Goal: Find specific page/section: Find specific page/section

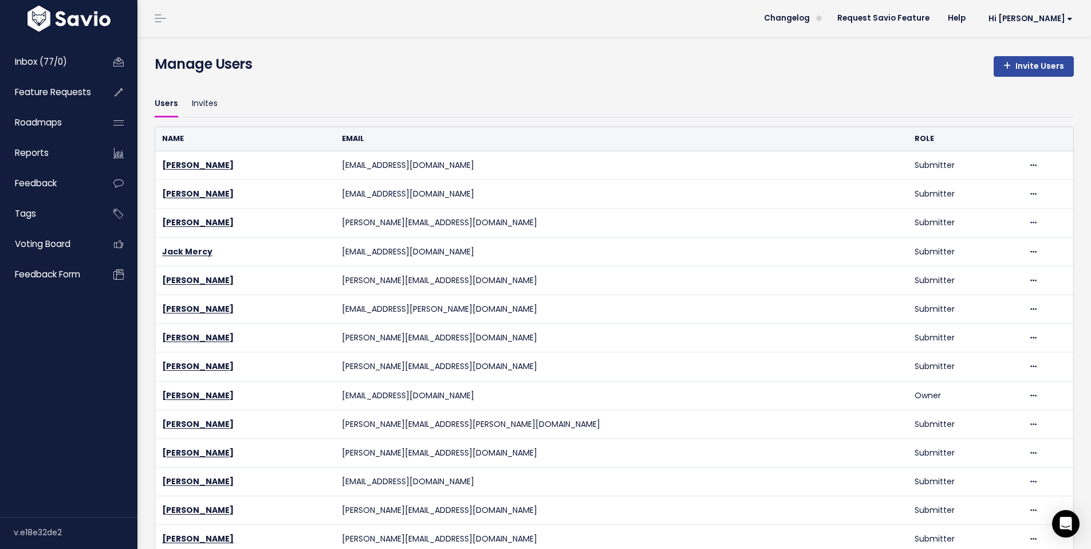
click at [42, 63] on span "Inbox (77/0)" at bounding box center [41, 62] width 52 height 12
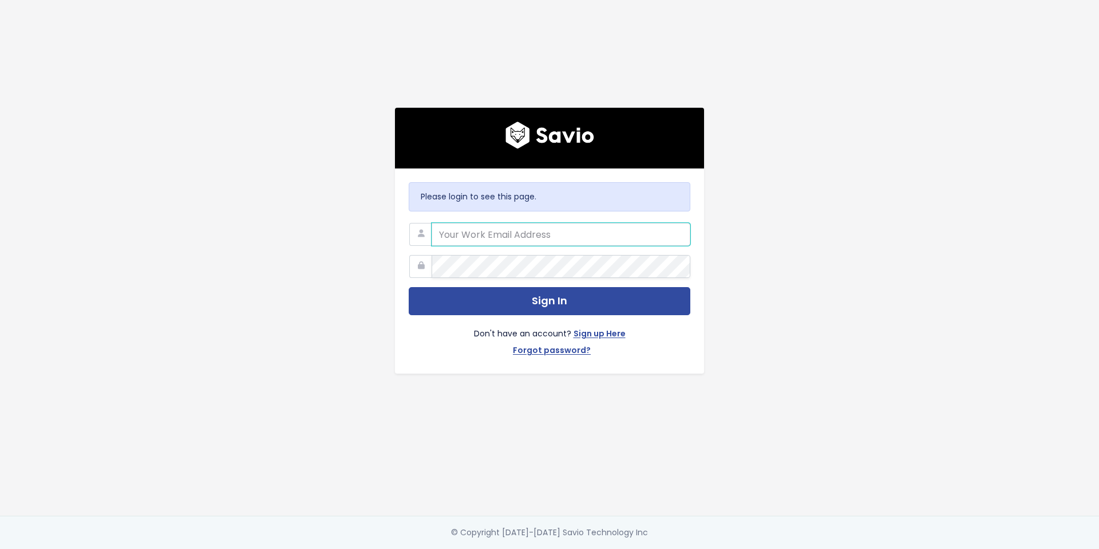
type input "[EMAIL_ADDRESS][DOMAIN_NAME]"
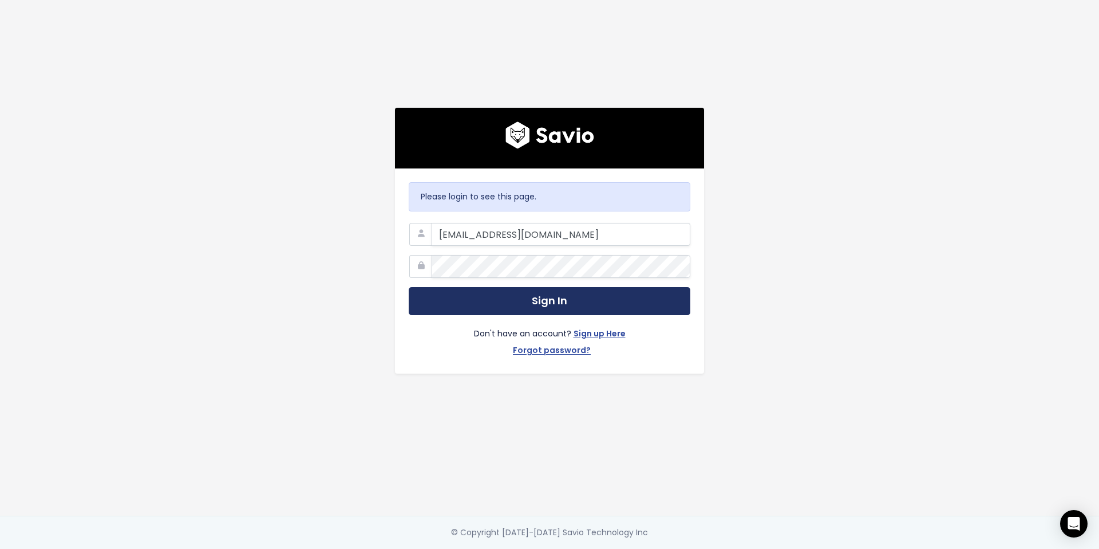
click at [626, 295] on button "Sign In" at bounding box center [550, 301] width 282 height 28
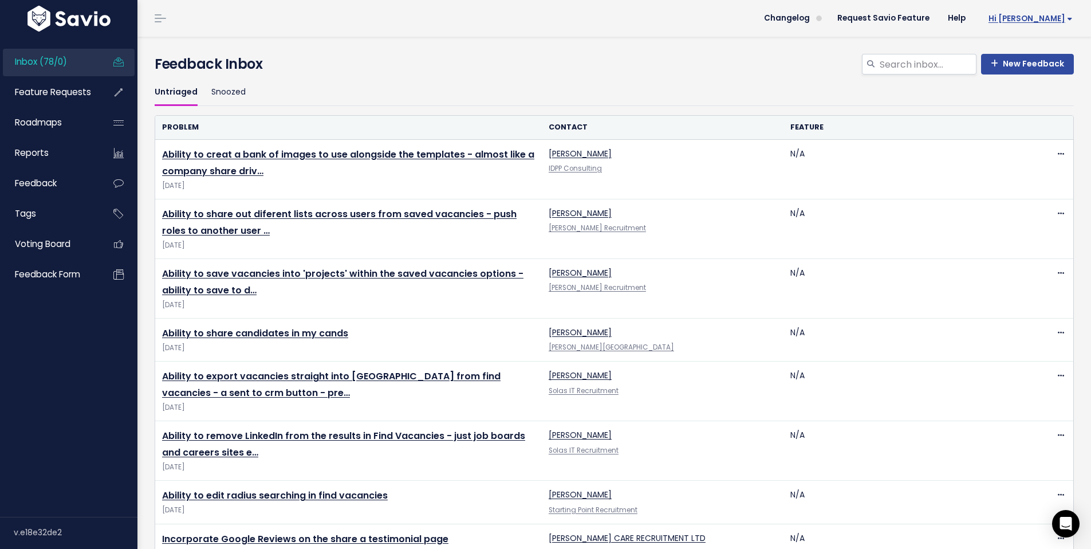
click at [1048, 17] on span "Hi [PERSON_NAME]" at bounding box center [1030, 18] width 84 height 9
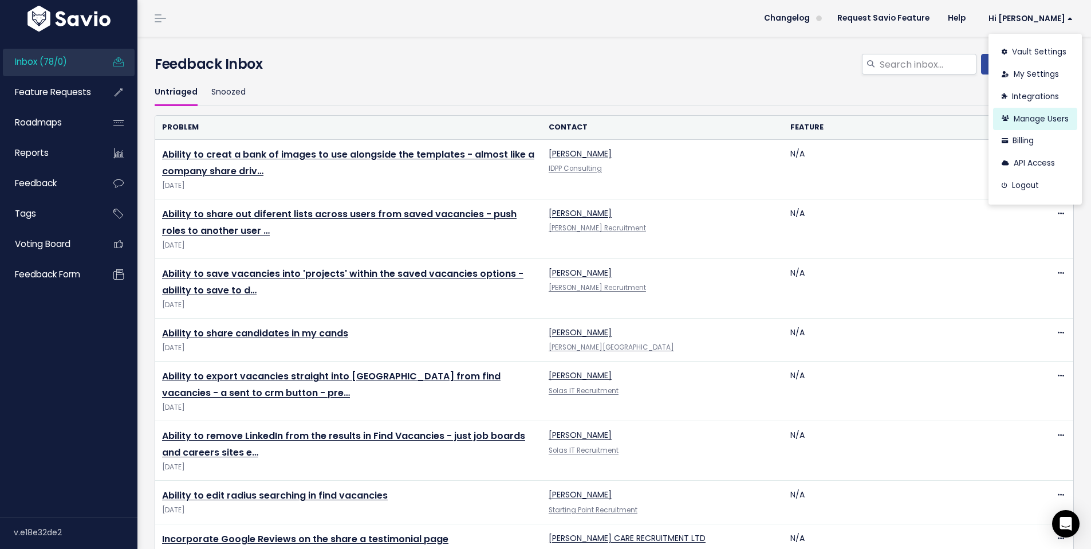
click at [1026, 115] on link "Manage Users" at bounding box center [1035, 119] width 84 height 22
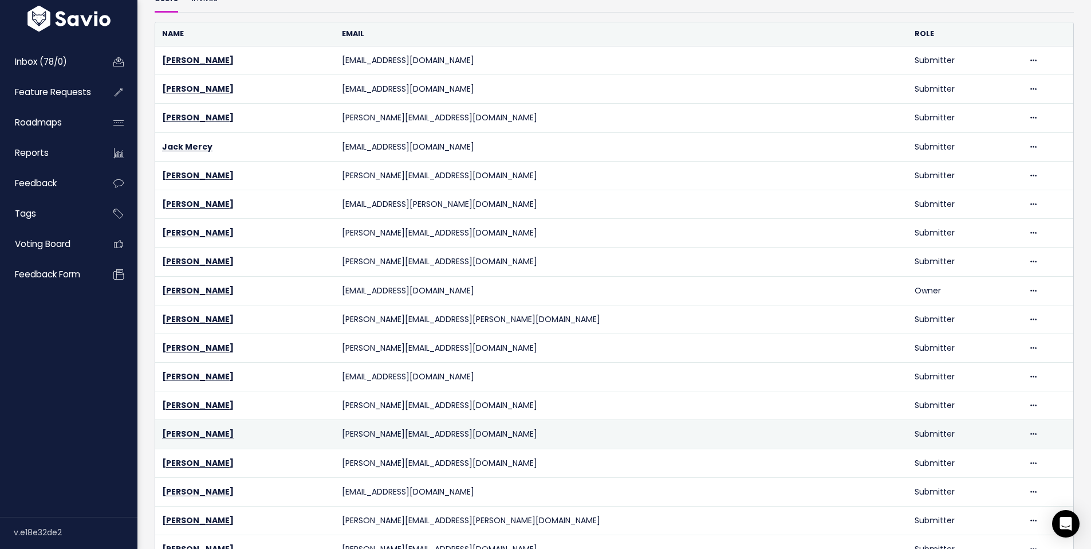
scroll to position [27, 0]
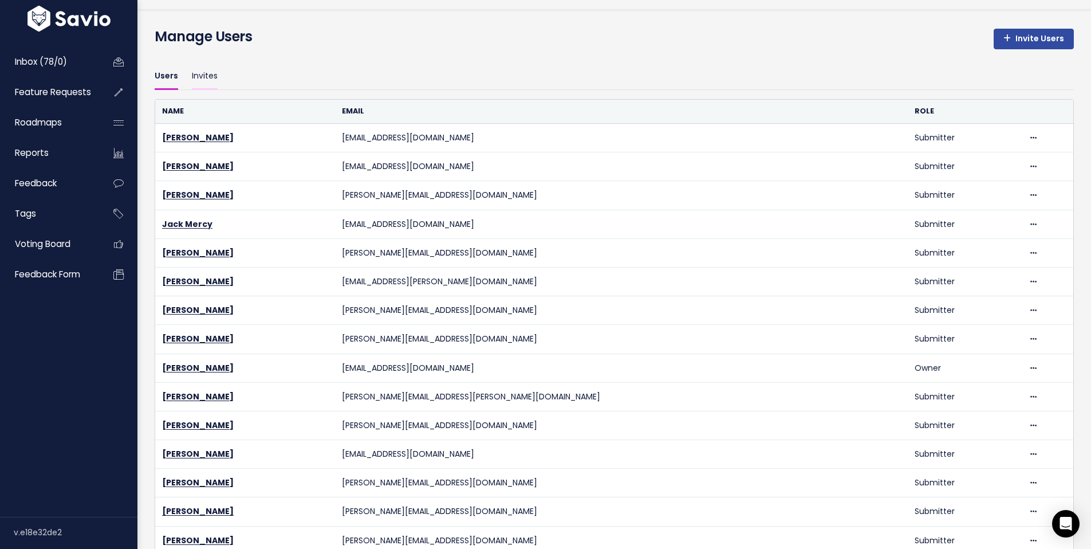
click at [207, 67] on link "Invites" at bounding box center [205, 76] width 26 height 27
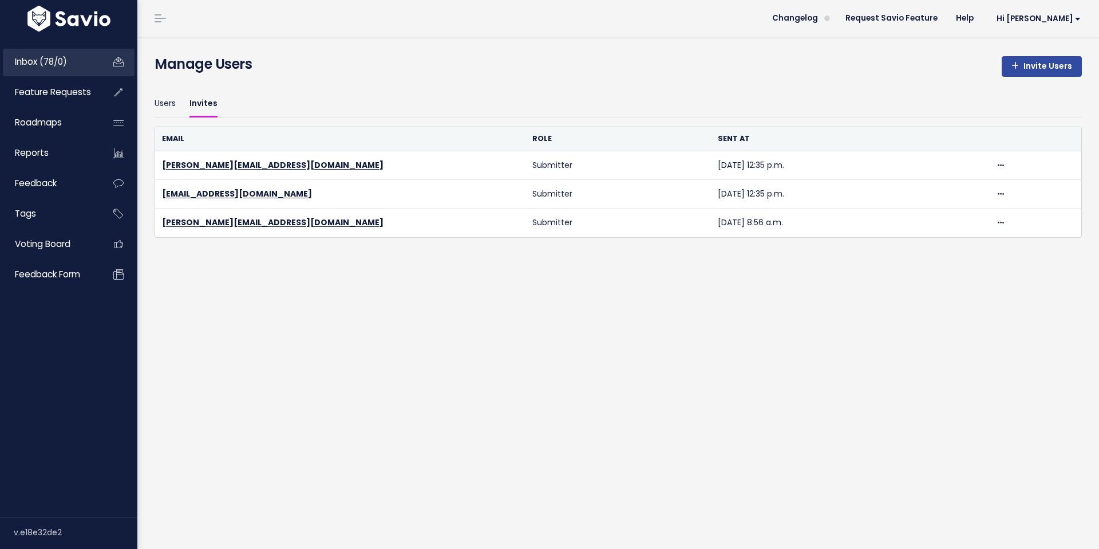
click at [32, 62] on span "Inbox (78/0)" at bounding box center [41, 62] width 52 height 12
